Goal: Task Accomplishment & Management: Complete application form

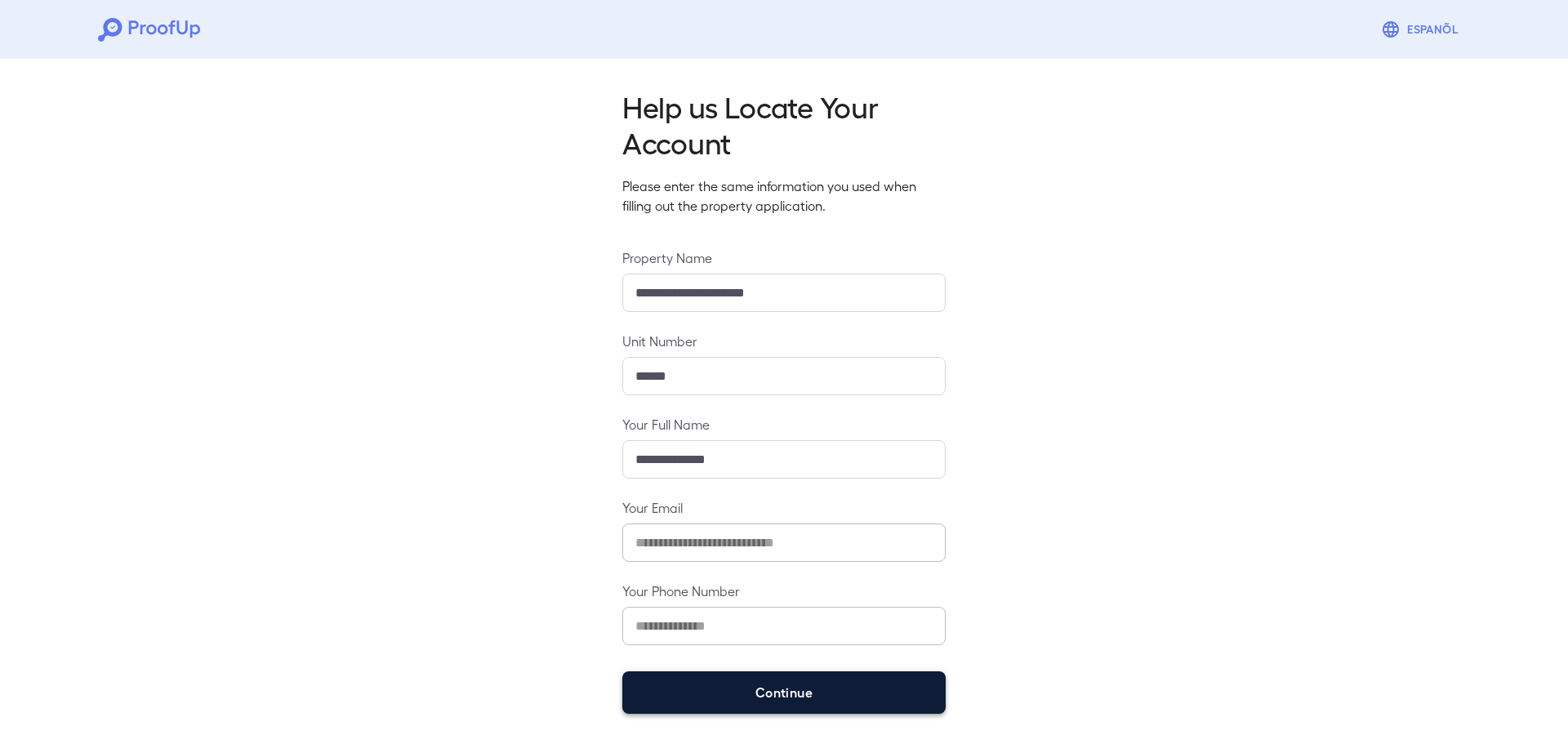
click at [725, 696] on button "Continue" at bounding box center [784, 693] width 324 height 42
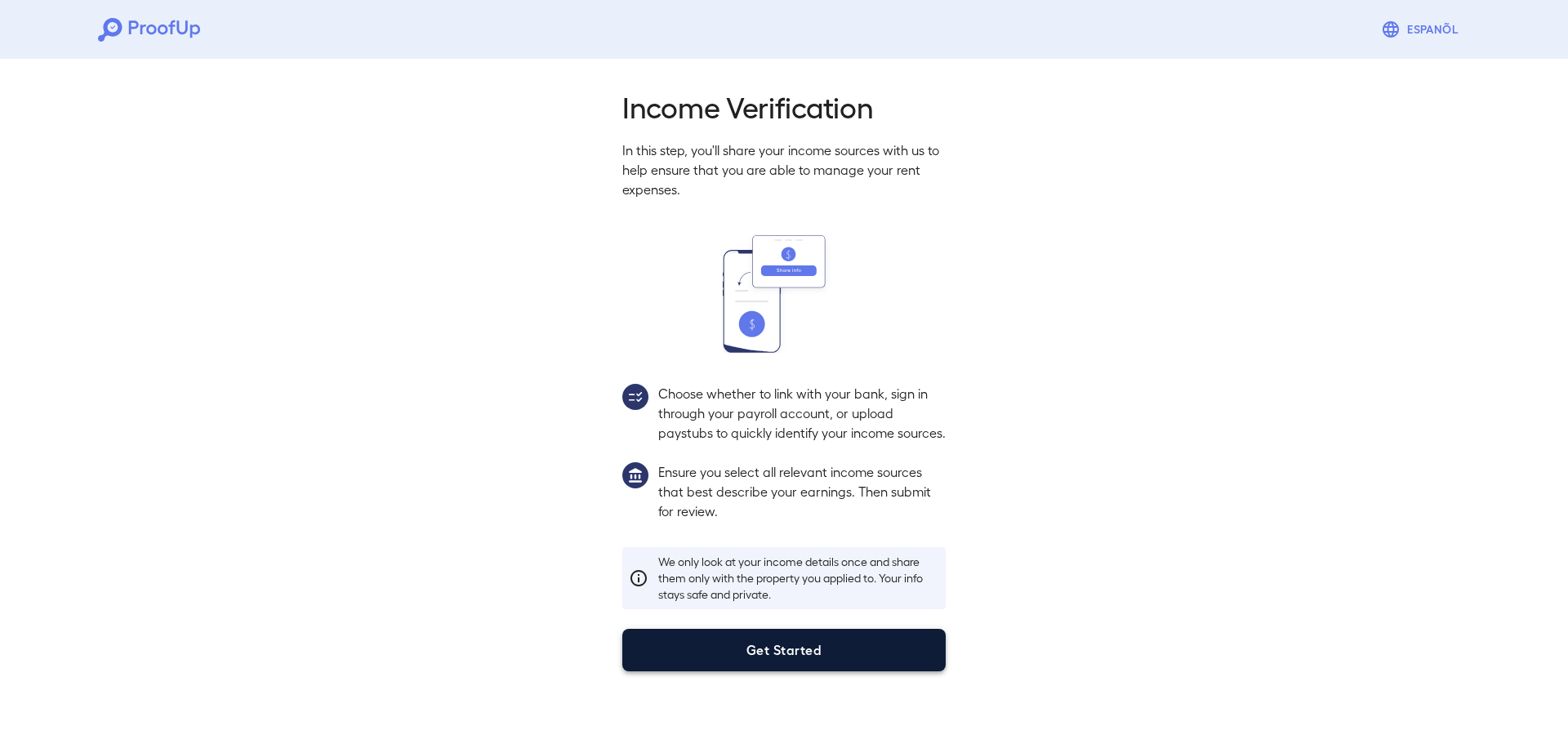
click at [749, 672] on button "Get Started" at bounding box center [784, 650] width 324 height 42
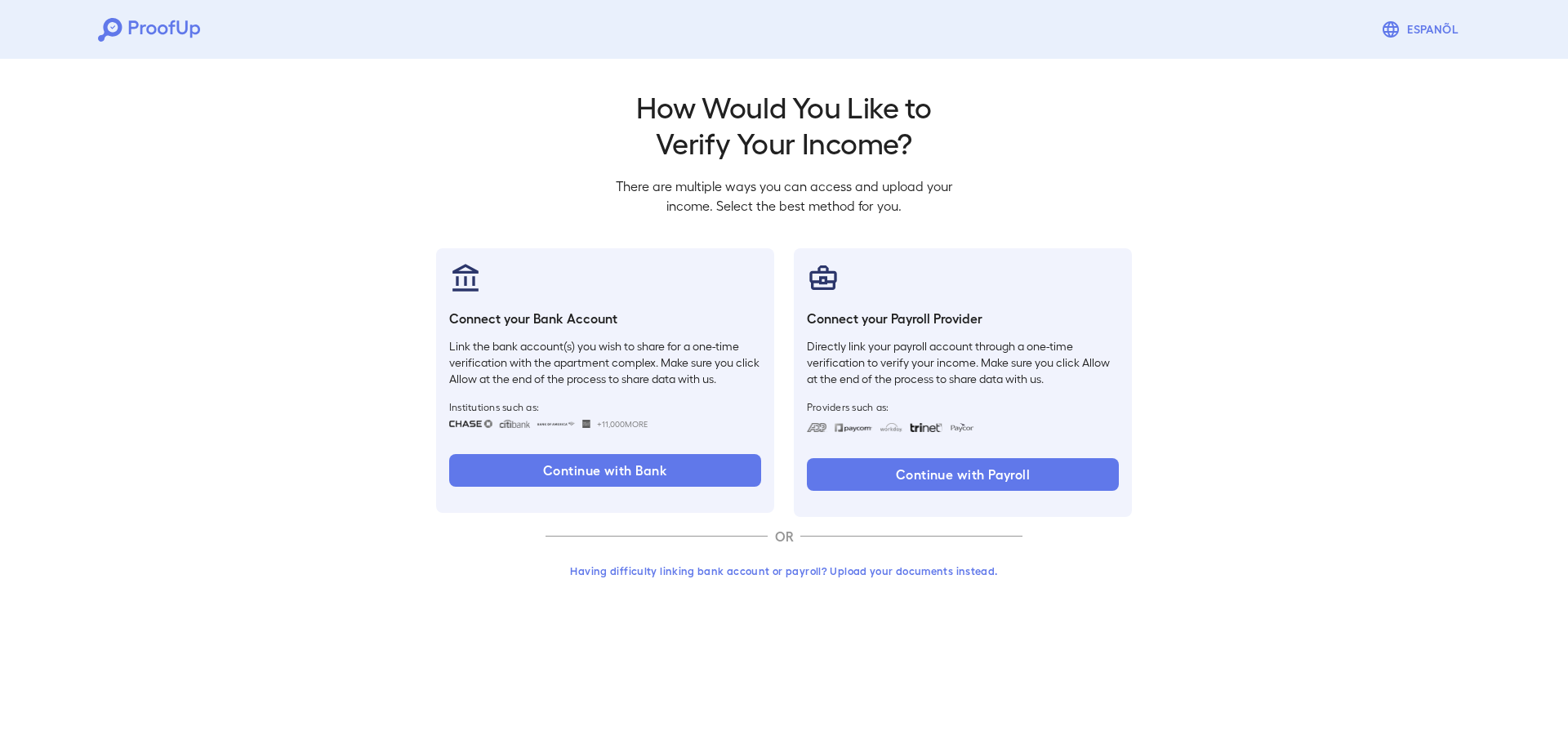
click at [701, 573] on button "Having difficulty linking bank account or payroll? Upload your documents instea…" at bounding box center [784, 571] width 477 height 30
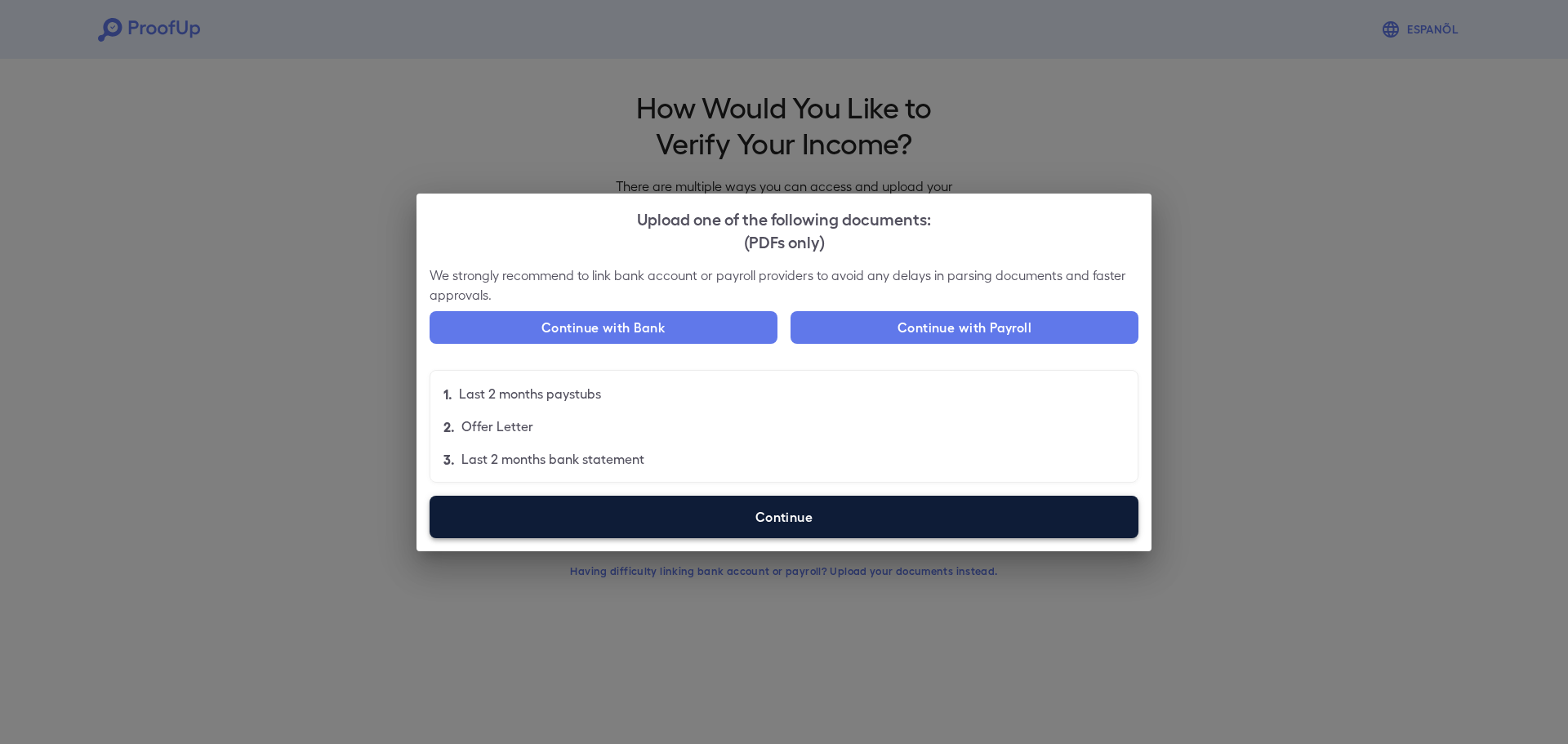
click at [697, 508] on label "Continue" at bounding box center [784, 517] width 709 height 42
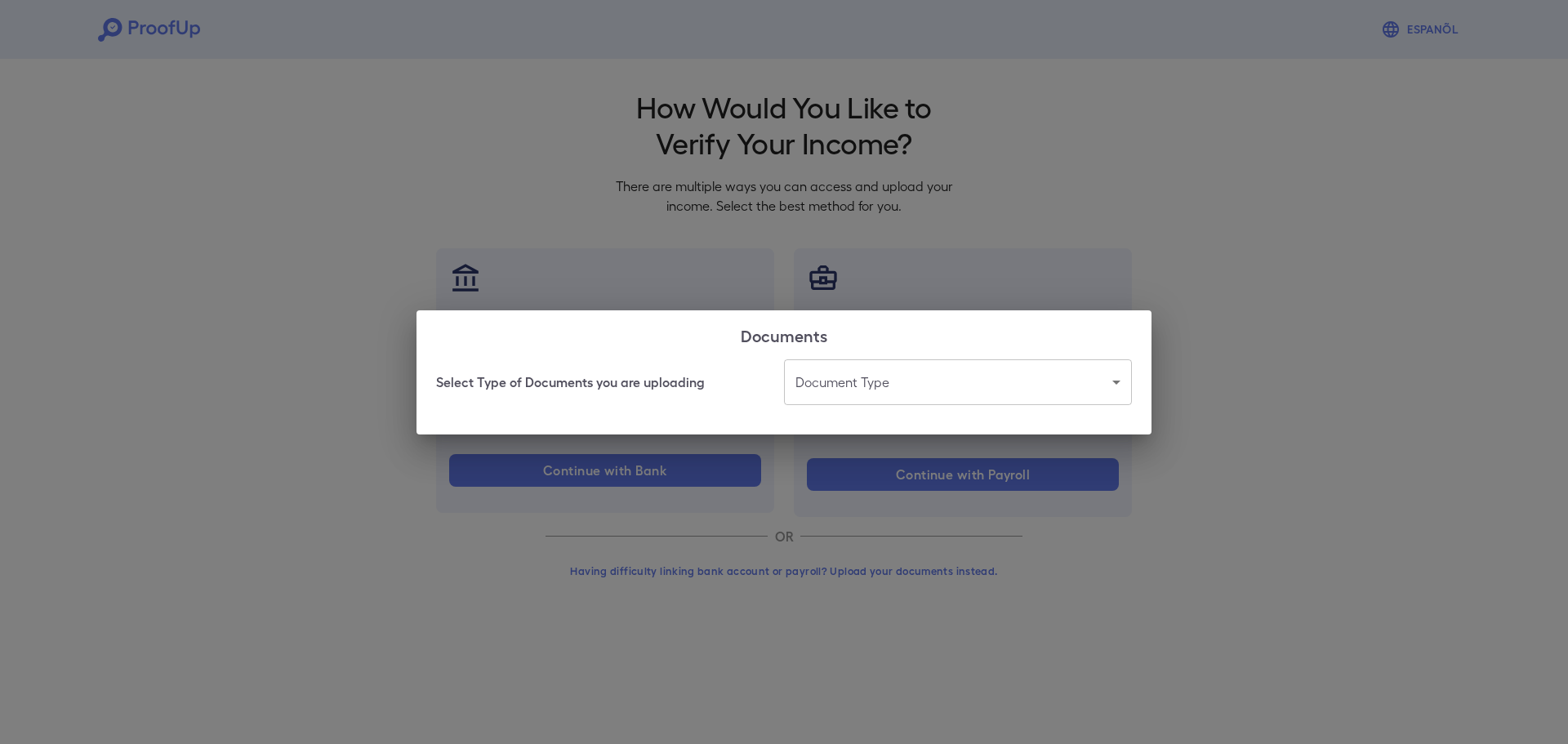
click at [893, 382] on body "Espanõl Go back How Would You Like to Verify Your Income? There are multiple wa…" at bounding box center [784, 312] width 1568 height 624
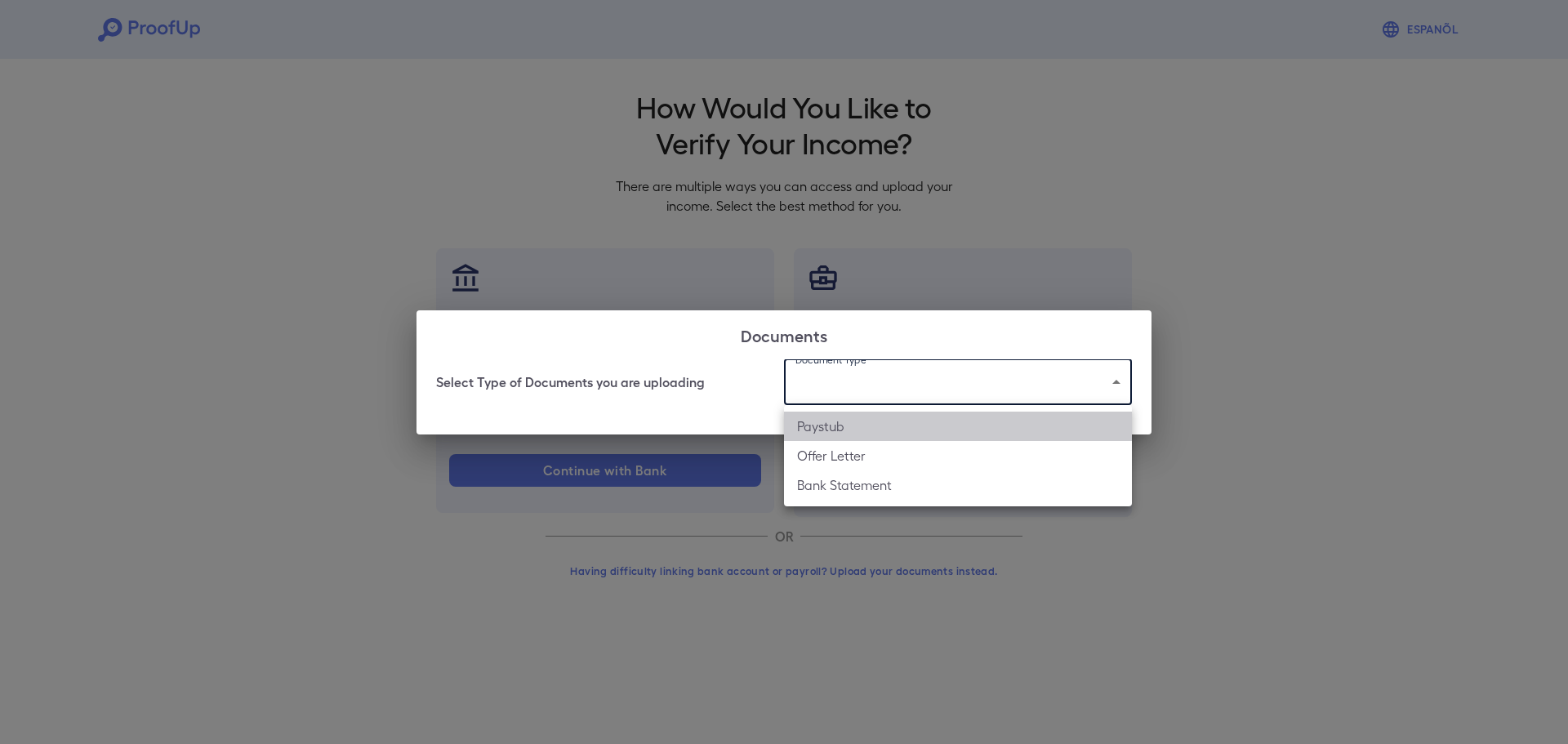
click at [848, 423] on li "Paystub" at bounding box center [958, 426] width 348 height 30
type input "*******"
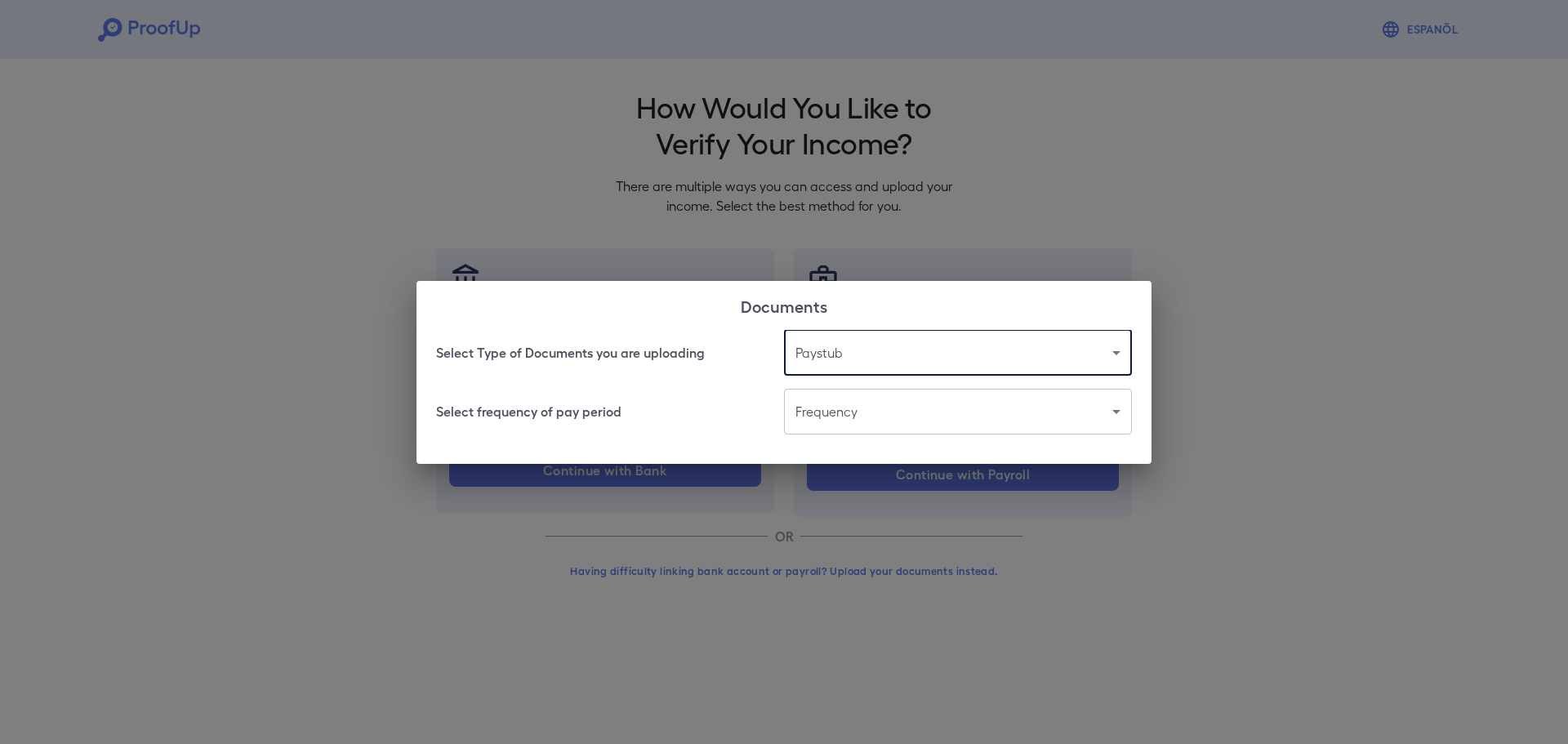
click at [833, 421] on body "Espanõl Go back How Would You Like to Verify Your Income? There are multiple wa…" at bounding box center [784, 312] width 1568 height 624
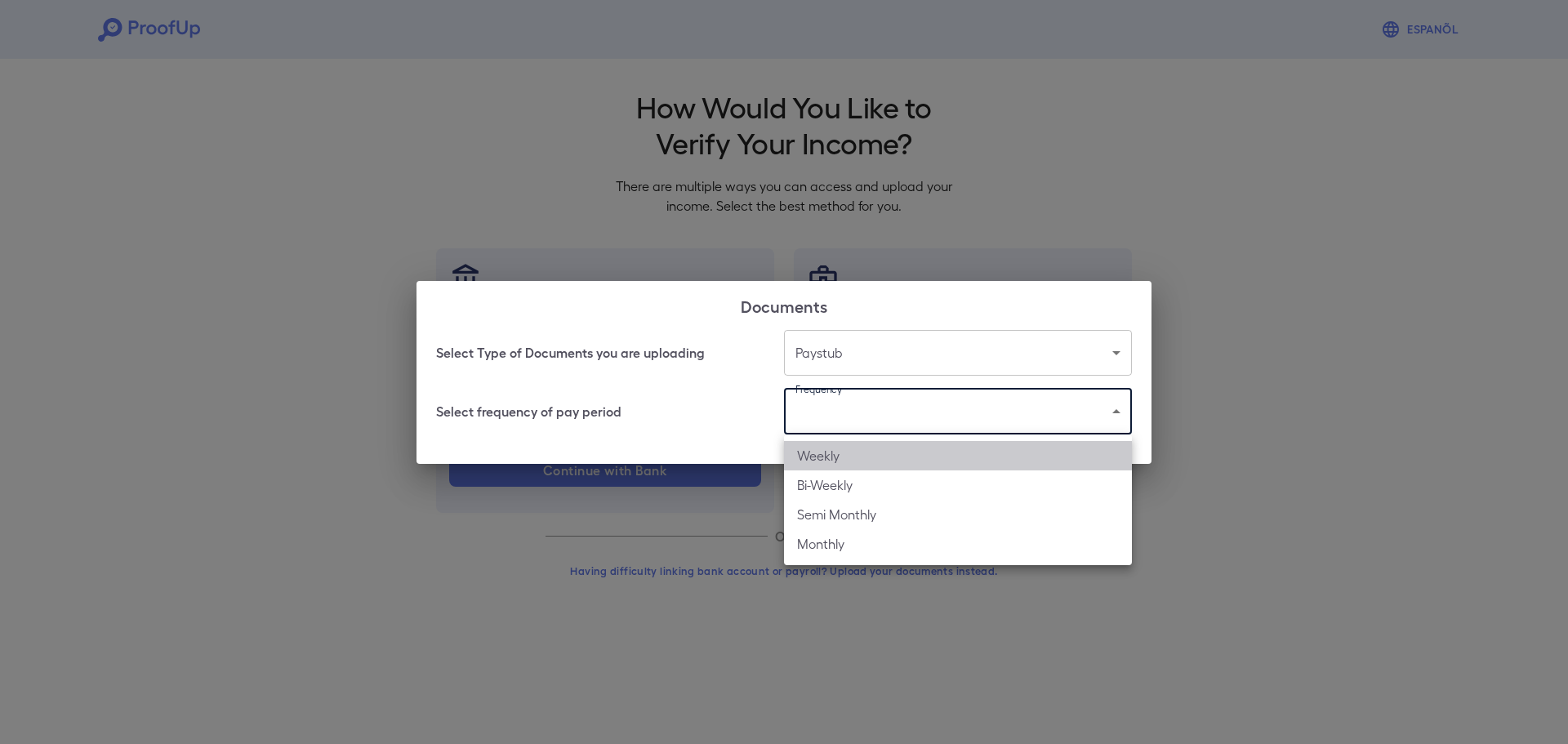
click at [835, 468] on li "Weekly" at bounding box center [958, 456] width 348 height 30
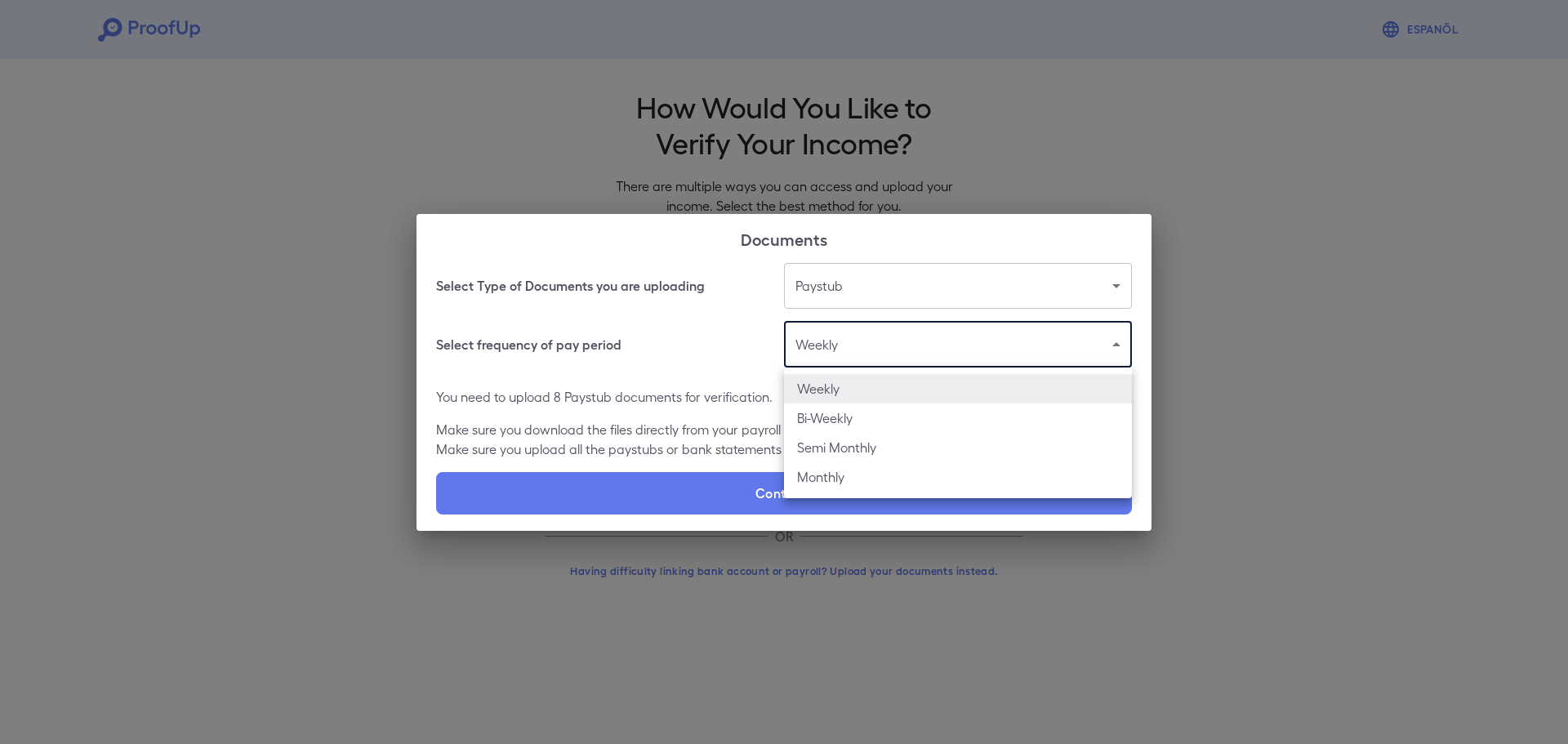
click at [890, 348] on body "Espanõl Go back How Would You Like to Verify Your Income? There are multiple wa…" at bounding box center [784, 312] width 1568 height 624
click at [890, 348] on div at bounding box center [784, 372] width 1568 height 744
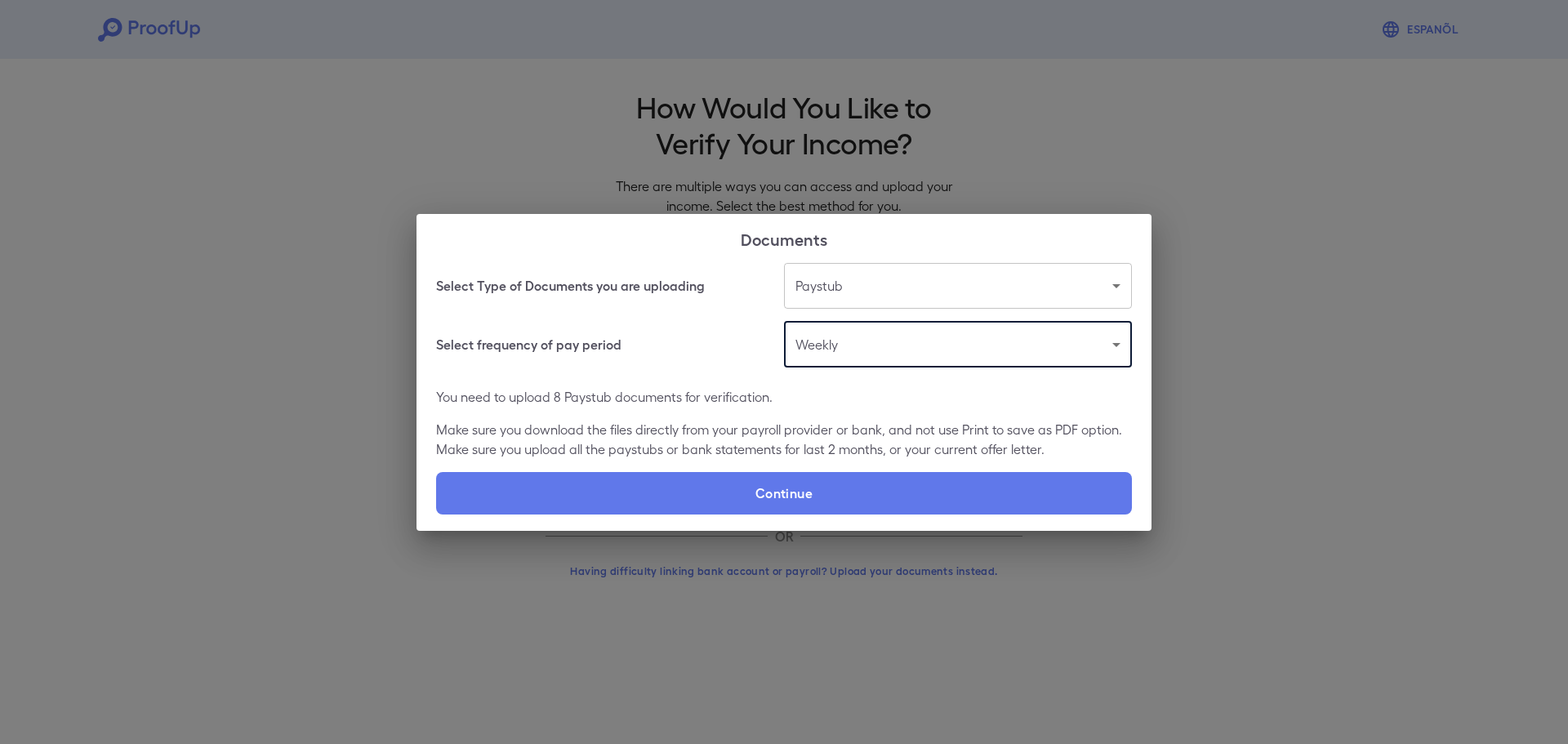
click at [844, 335] on body "Espanõl Go back How Would You Like to Verify Your Income? There are multiple wa…" at bounding box center [784, 312] width 1568 height 624
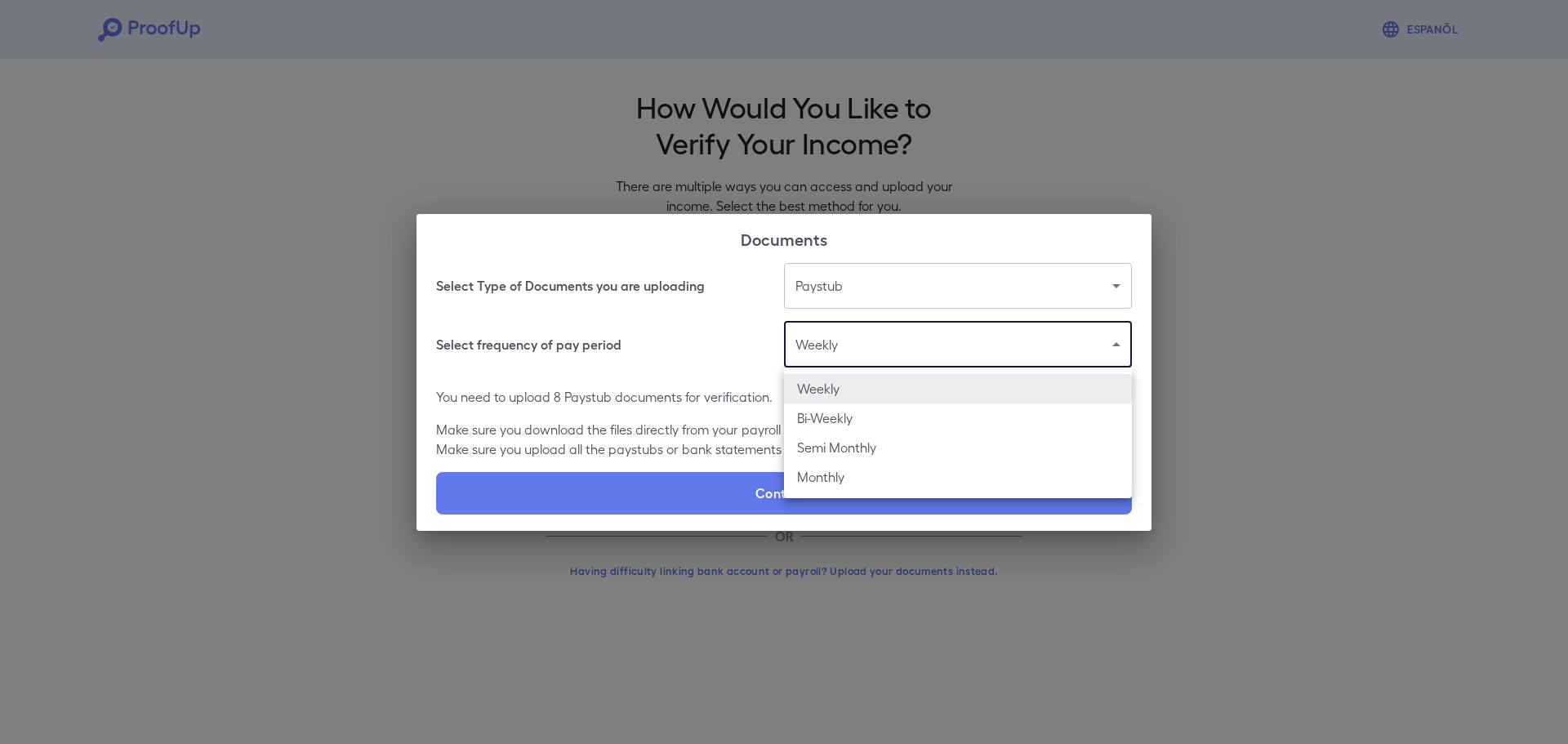
click at [824, 416] on li "Bi-Weekly" at bounding box center [958, 418] width 348 height 30
type input "*********"
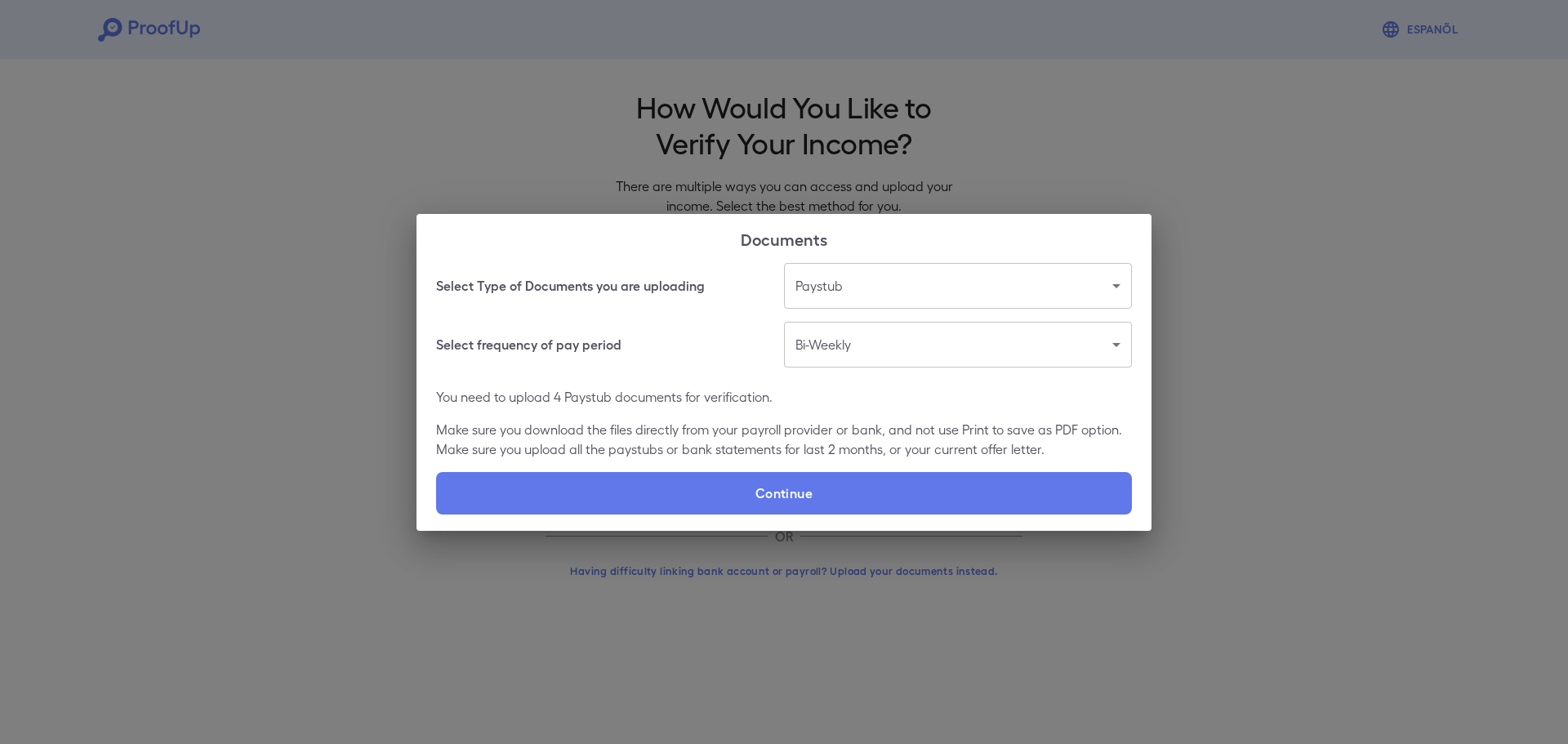
click at [776, 459] on p "Make sure you download the files directly from your payroll provider or bank, a…" at bounding box center [783, 440] width 695 height 39
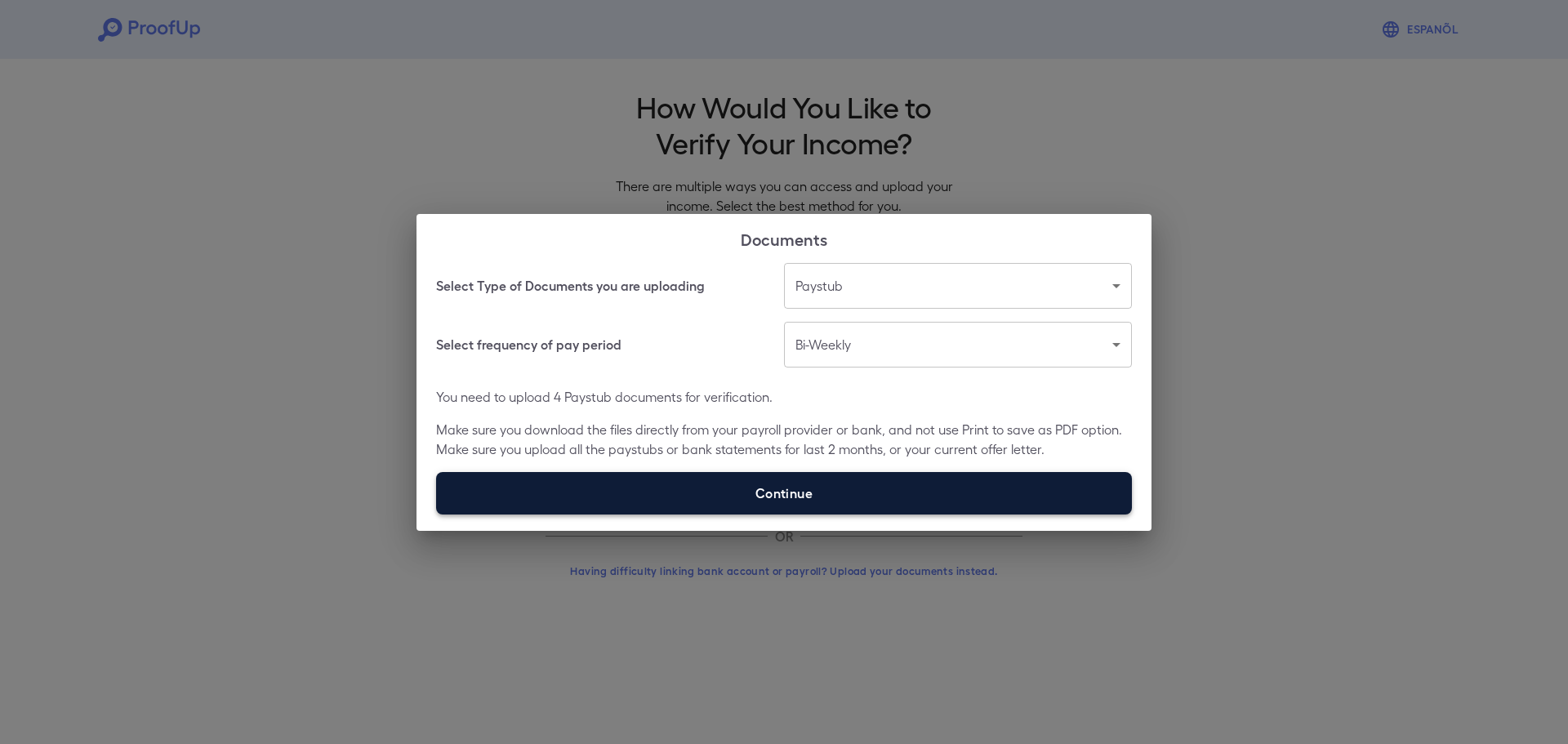
click at [757, 479] on label "Continue" at bounding box center [783, 493] width 695 height 42
click at [437, 514] on input "Continue" at bounding box center [436, 514] width 1 height 1
type input "**********"
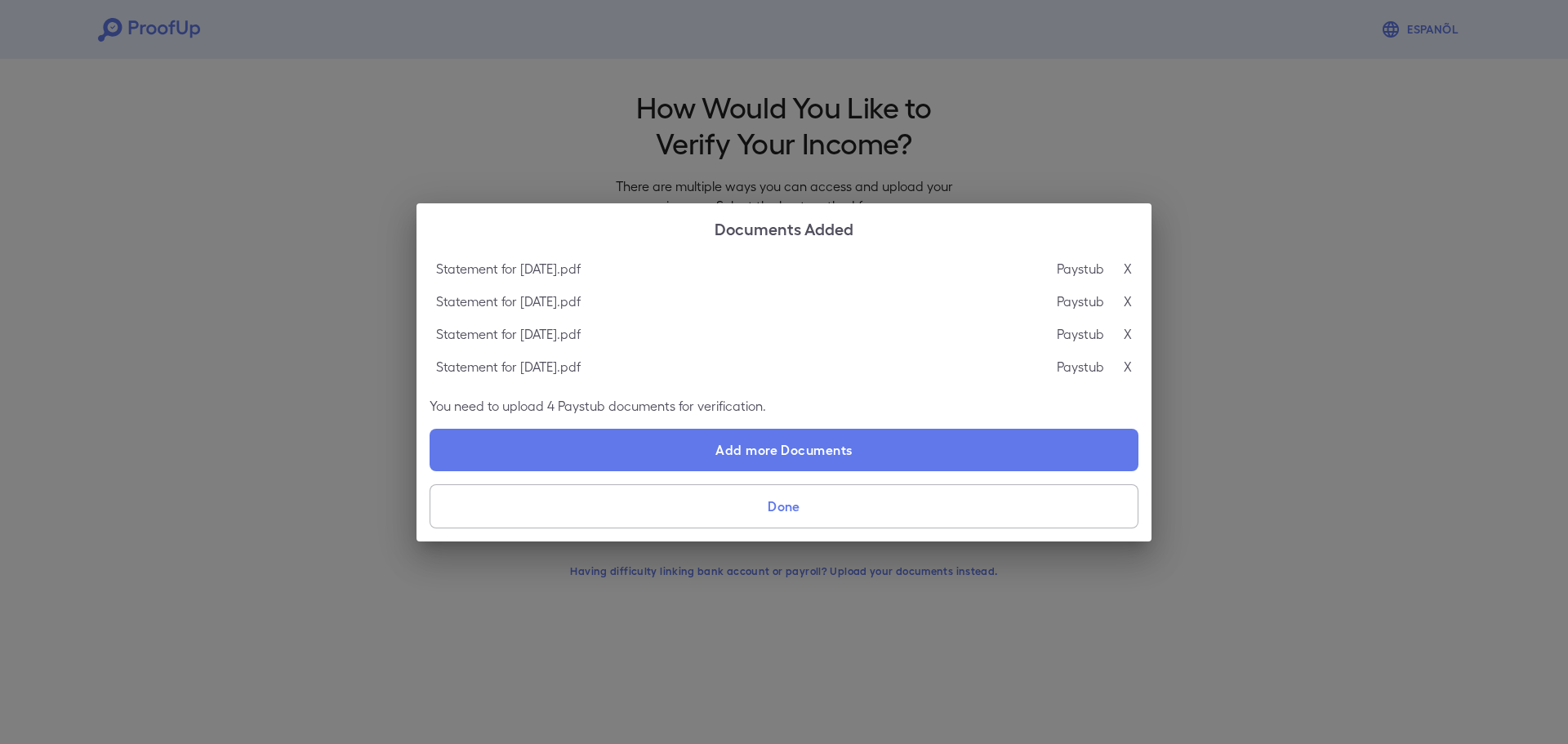
click at [758, 495] on button "Done" at bounding box center [784, 506] width 709 height 44
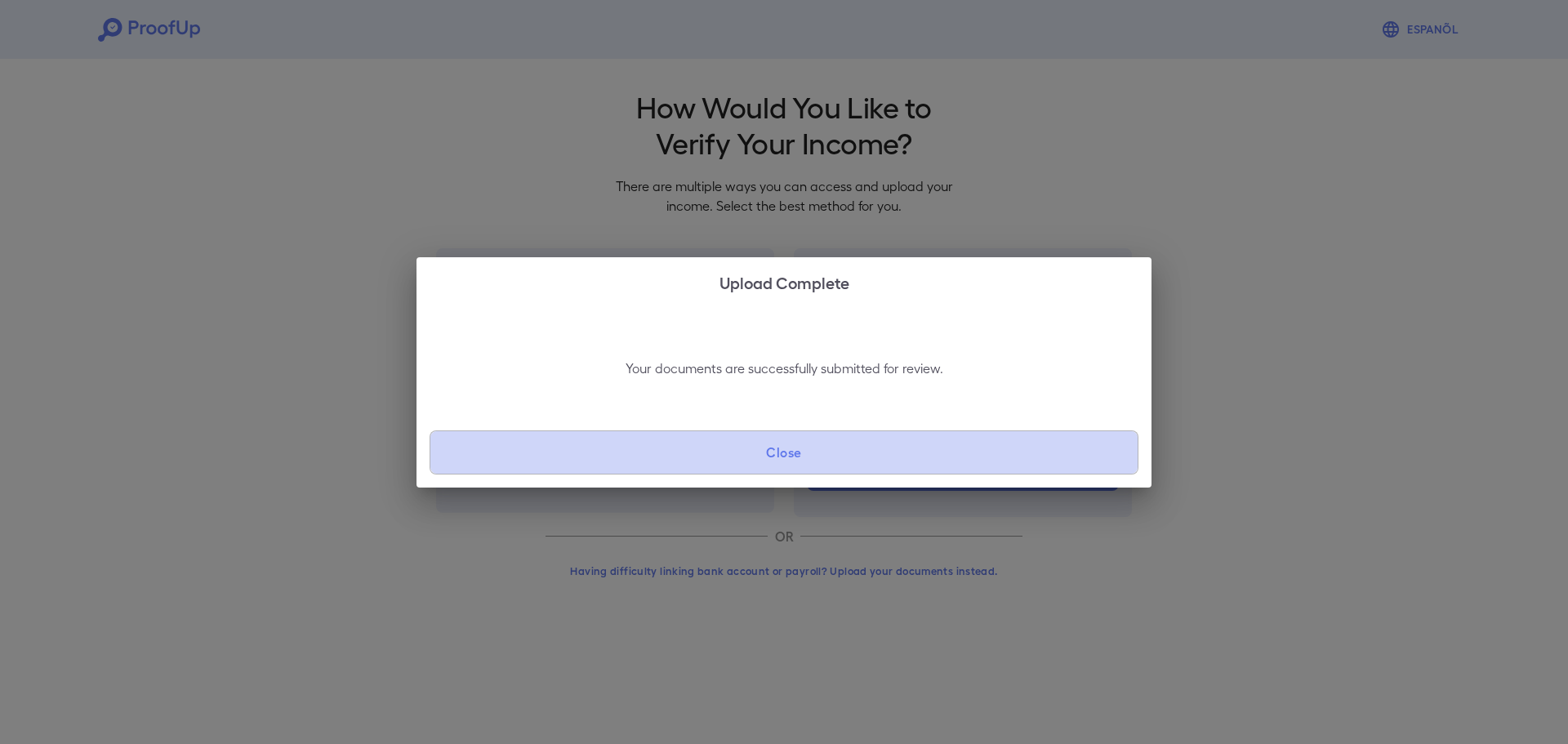
click at [776, 446] on button "Close" at bounding box center [784, 453] width 709 height 44
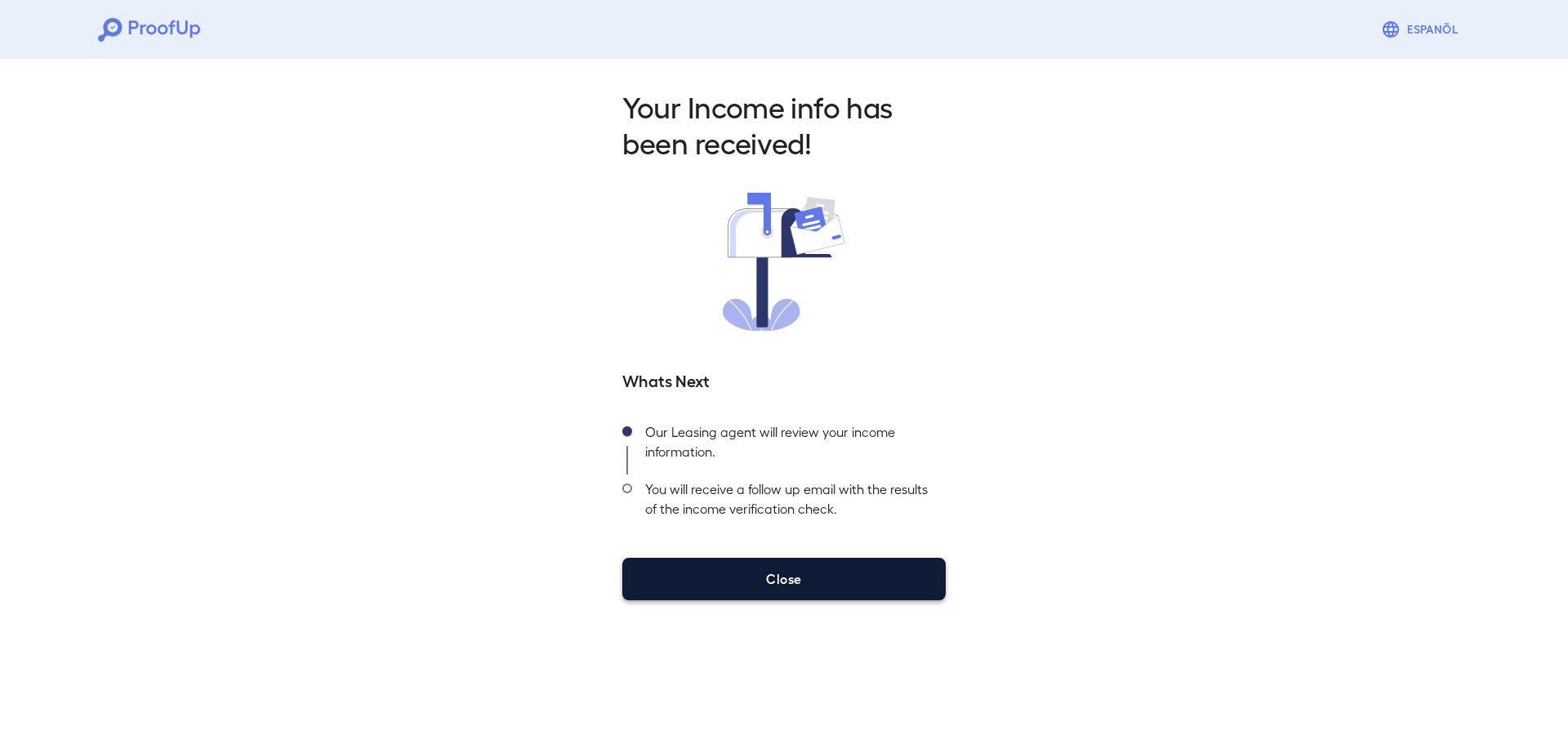
click at [749, 580] on button "Close" at bounding box center [784, 579] width 324 height 42
